Goal: Check status: Check status

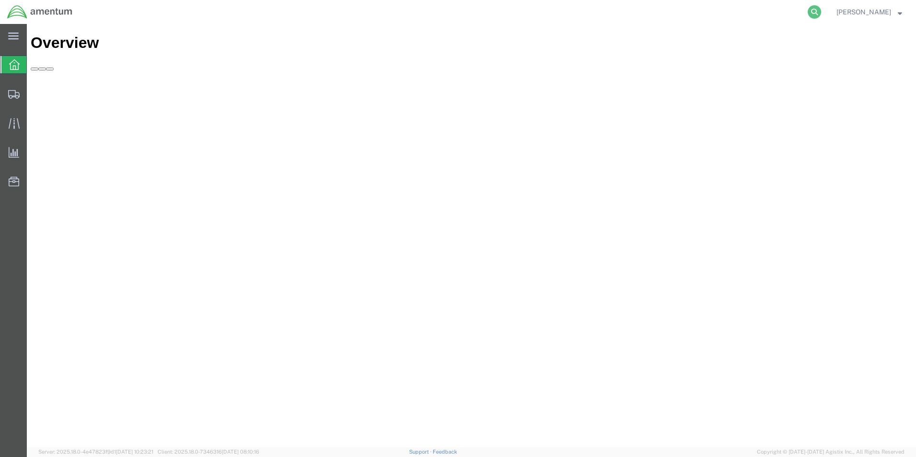
click at [821, 11] on icon at bounding box center [814, 11] width 13 height 13
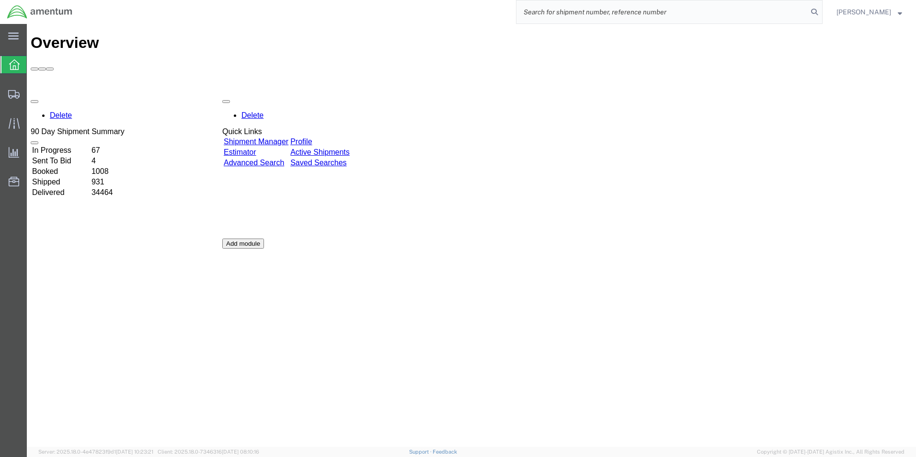
click at [666, 14] on input "search" at bounding box center [661, 11] width 291 height 23
paste input "392115000141"
type input "392115000141"
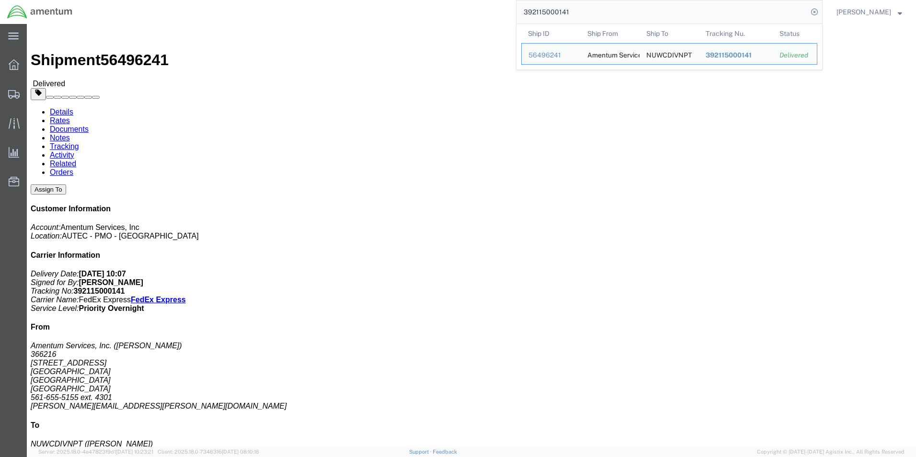
drag, startPoint x: 585, startPoint y: 13, endPoint x: 533, endPoint y: 12, distance: 51.8
click at [533, 12] on input "392115000141" at bounding box center [661, 11] width 291 height 23
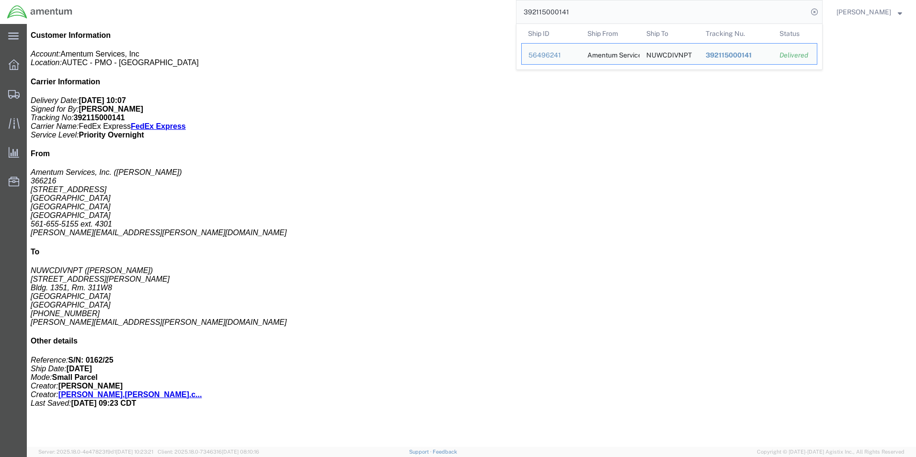
click div "# 1 1 Cardboard Box(es) Total weight: 4.00 LBS Tracking: 392115000141 Dimension…"
